Goal: Find specific page/section: Find specific page/section

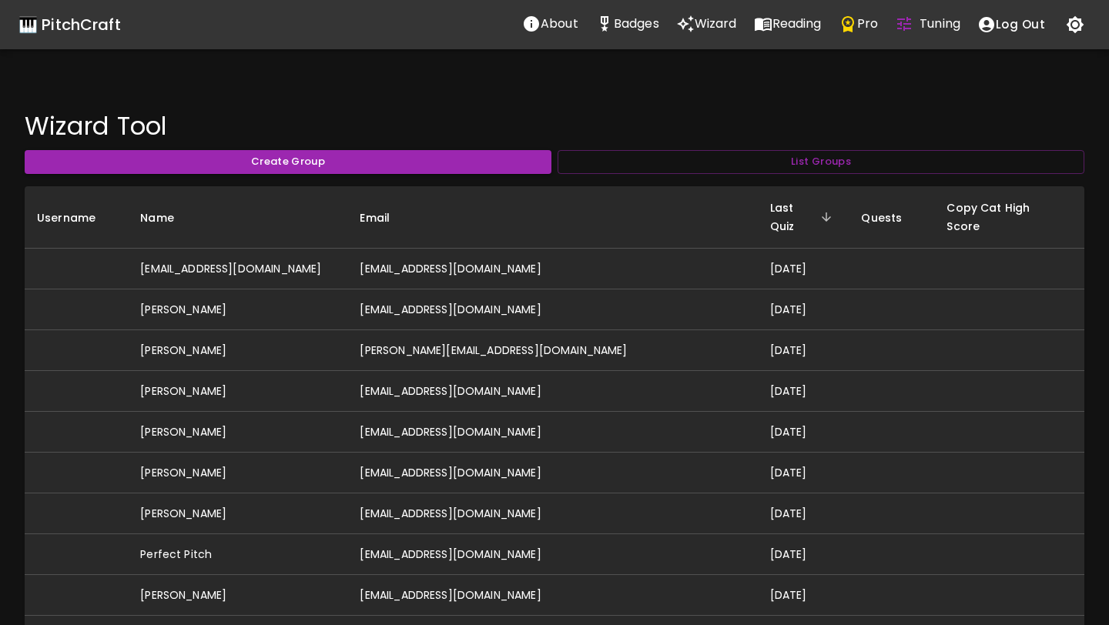
click at [639, 23] on p "Badges" at bounding box center [636, 24] width 45 height 18
